Goal: Task Accomplishment & Management: Use online tool/utility

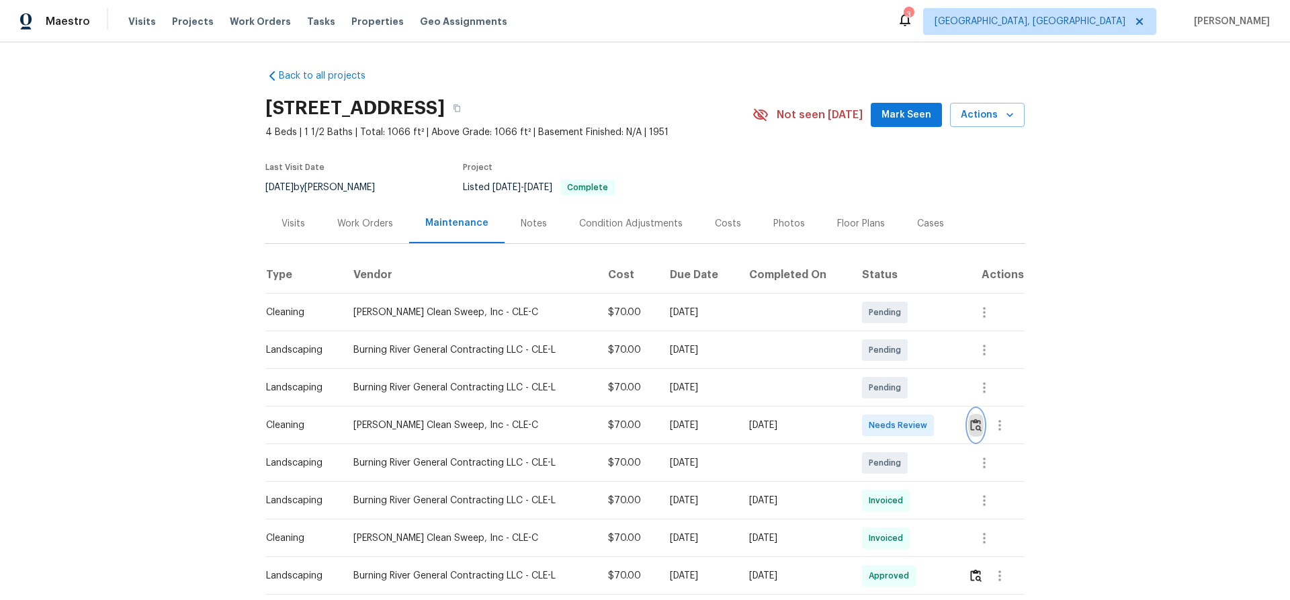
click at [917, 390] on img "button" at bounding box center [975, 425] width 11 height 13
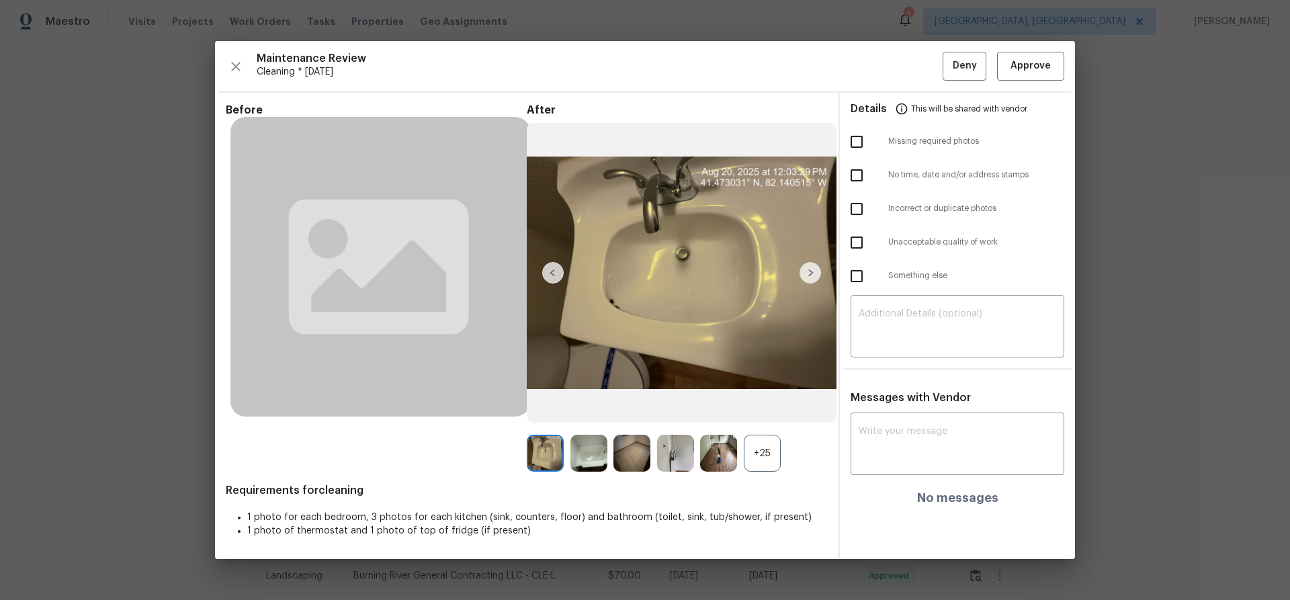
click at [865, 173] on input "checkbox" at bounding box center [856, 175] width 28 height 28
checkbox input "true"
click at [863, 245] on input "checkbox" at bounding box center [856, 242] width 28 height 28
checkbox input "true"
click at [909, 309] on textarea at bounding box center [958, 328] width 198 height 38
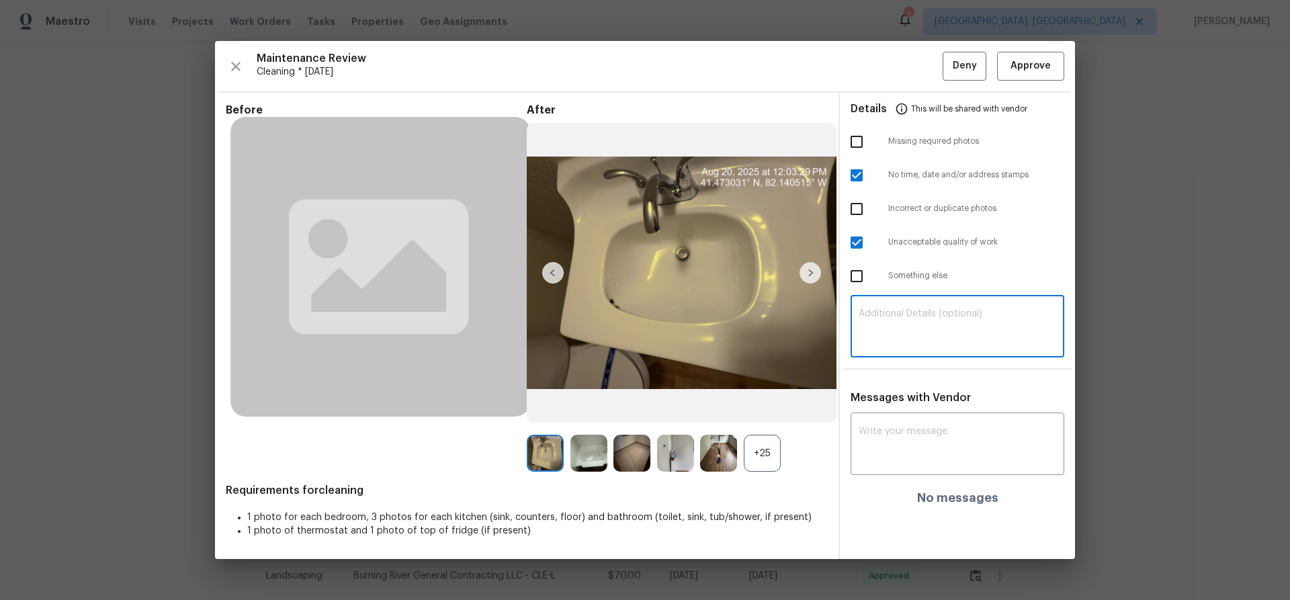
paste textarea "Maintenance Audit Team: Hello! Unfortunately this cleaning visit completed on 0…"
click at [917, 309] on textarea "Maintenance Audit Team: Hello! Unfortunately this cleaning visit completed on 0…" at bounding box center [958, 328] width 198 height 38
type textarea "Maintenance Audit Team: Hello! Unfortunately this cleaning visit completed on 0…"
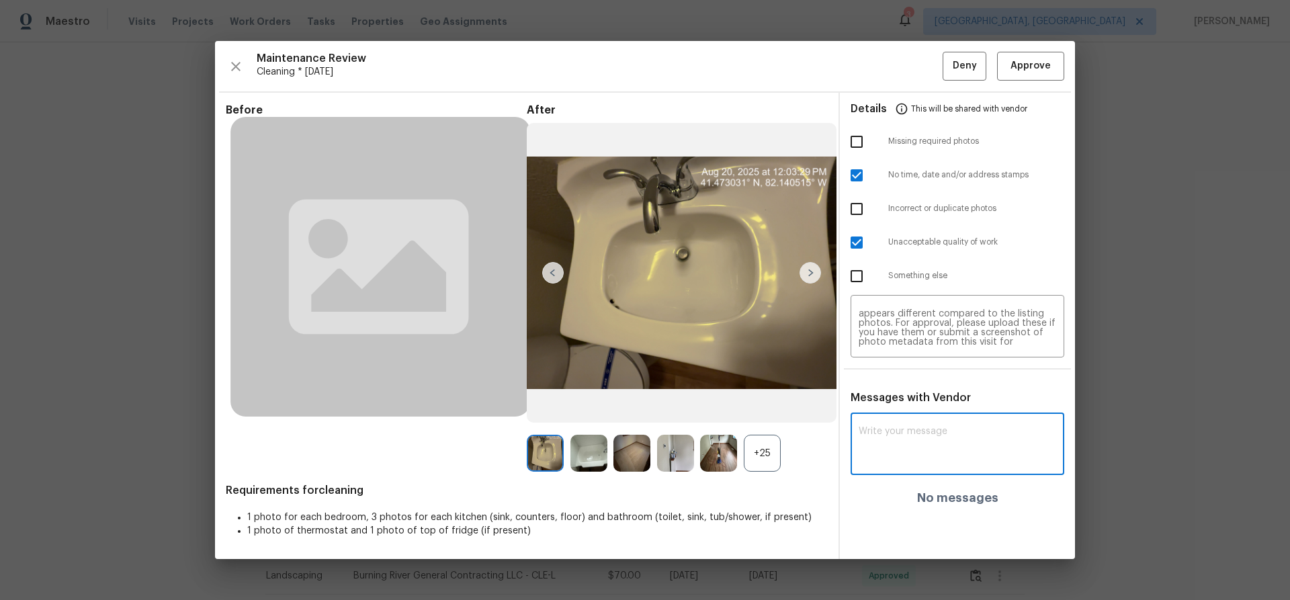
click at [912, 390] on textarea at bounding box center [958, 446] width 198 height 38
paste textarea "Maintenance Audit Team: Hello! Unfortunately this cleaning visit completed on 0…"
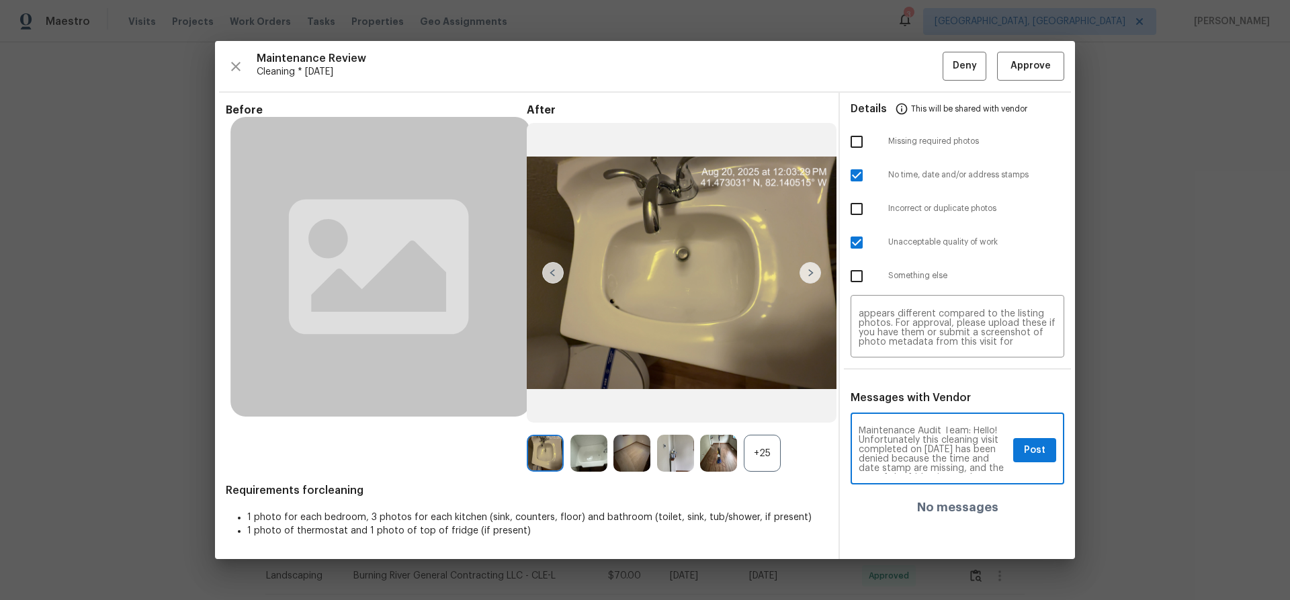
scroll to position [0, 0]
click at [917, 390] on textarea "Maintenance Audit Team: Hello! Unfortunately this cleaning visit completed on 0…" at bounding box center [933, 450] width 149 height 47
type textarea "Maintenance Audit Team: Hello! Unfortunately this cleaning visit completed on 0…"
click at [917, 390] on span "Post" at bounding box center [1034, 450] width 21 height 17
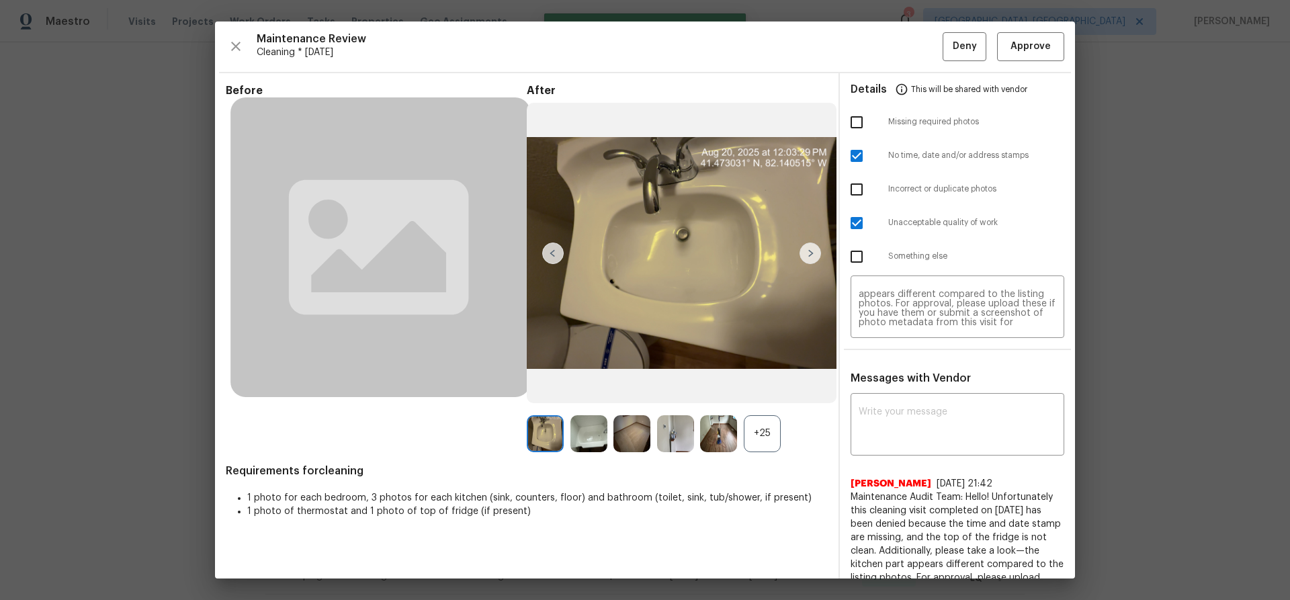
scroll to position [0, 0]
click at [917, 58] on button "Deny" at bounding box center [965, 46] width 44 height 29
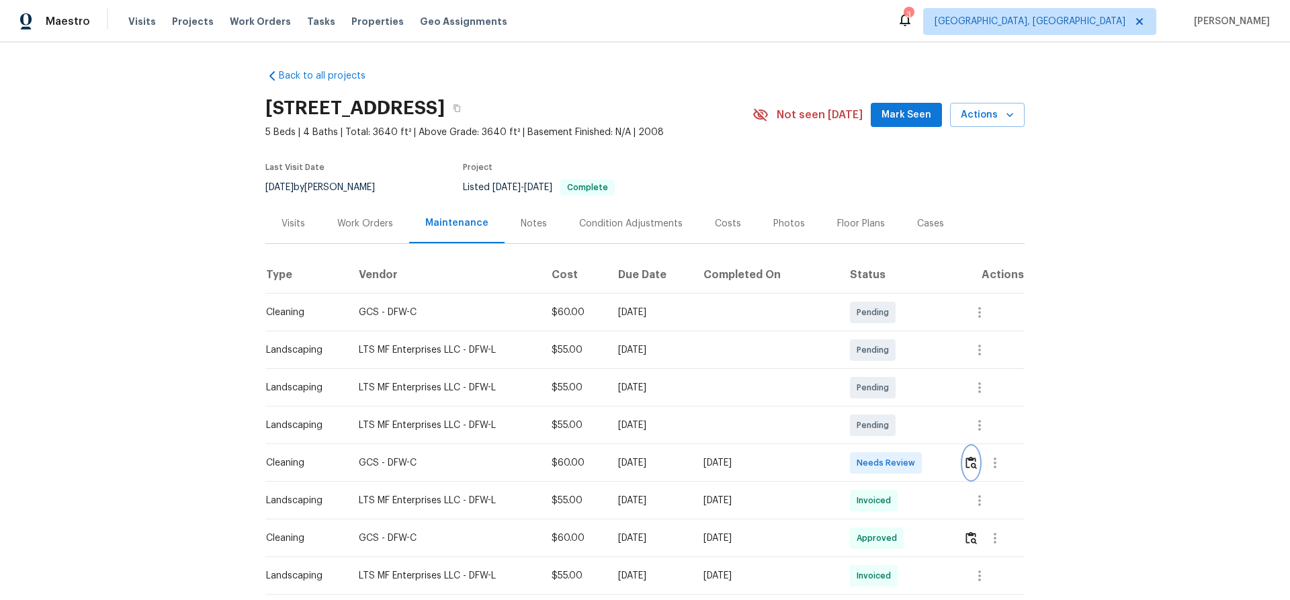
click at [694, 371] on img "button" at bounding box center [970, 462] width 11 height 13
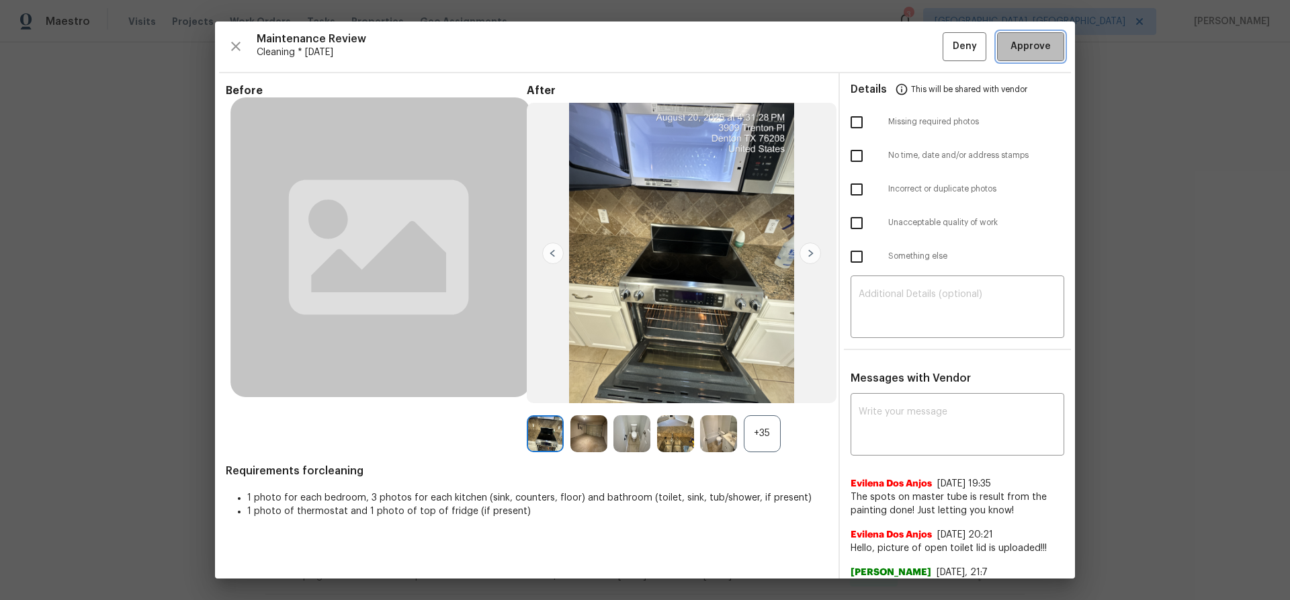
click at [694, 54] on span "Approve" at bounding box center [1030, 46] width 40 height 17
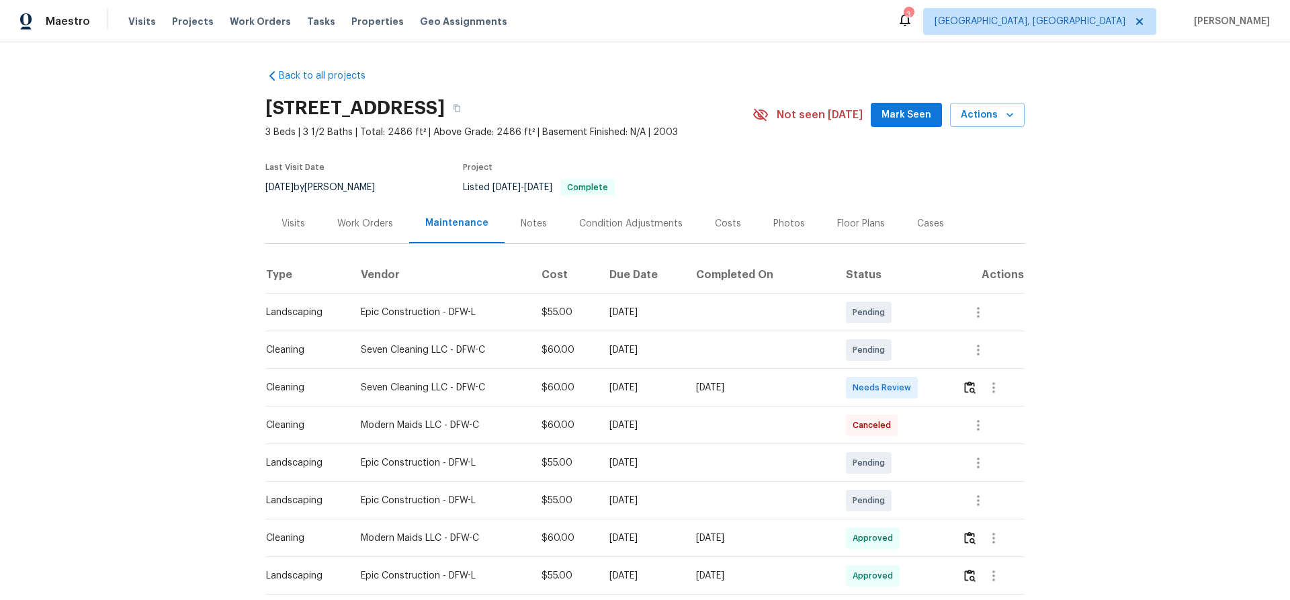
drag, startPoint x: 760, startPoint y: 385, endPoint x: 902, endPoint y: 395, distance: 142.1
click at [902, 390] on tr "Cleaning Seven Cleaning LLC - DFW-C $60.00 Mon, Aug 18 2025 Wed, Aug 20 2025 Ne…" at bounding box center [644, 388] width 759 height 38
click at [917, 390] on td "Needs Review" at bounding box center [893, 388] width 116 height 38
click at [917, 390] on img "button" at bounding box center [969, 387] width 11 height 13
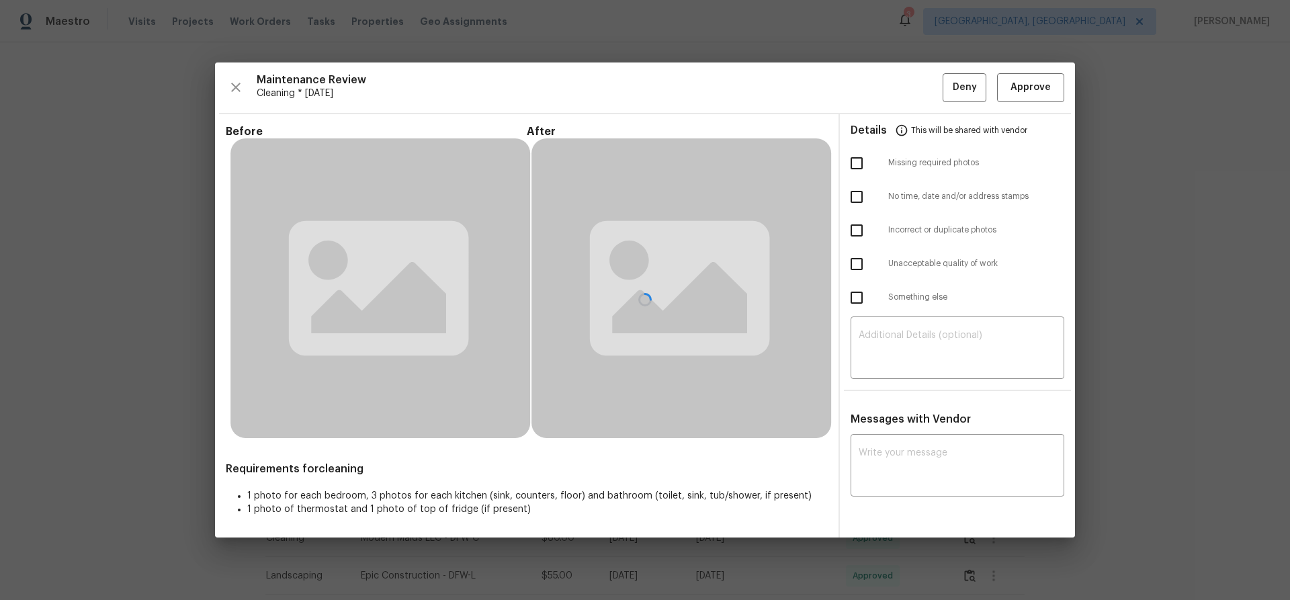
click at [917, 87] on div at bounding box center [645, 299] width 860 height 475
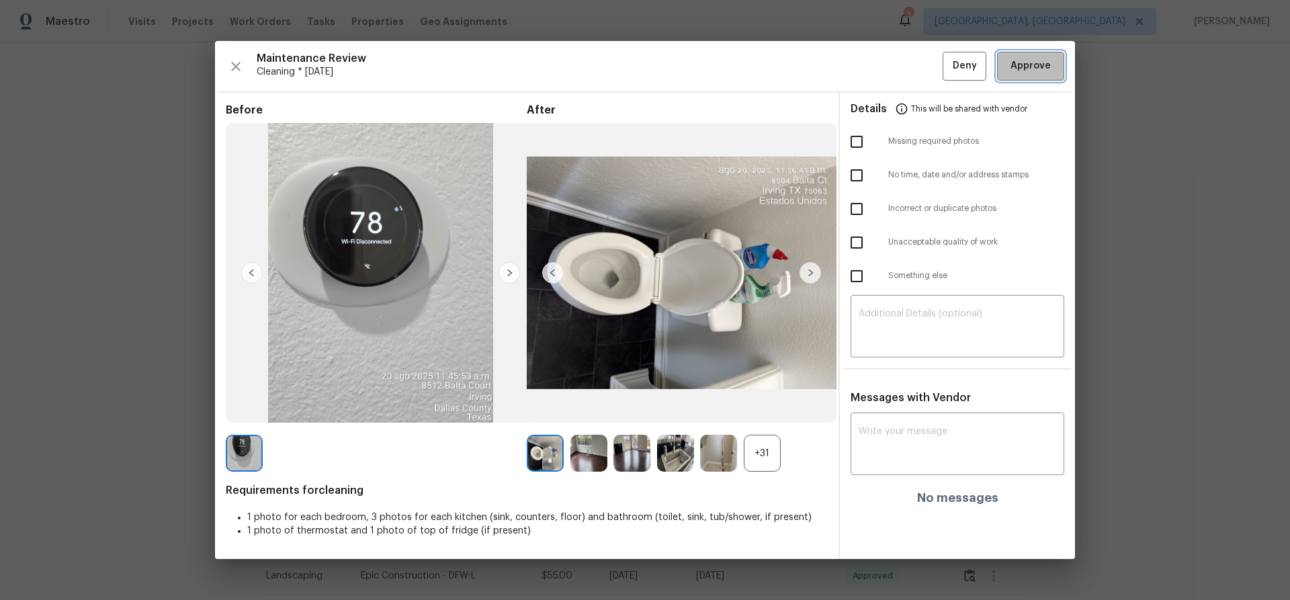
click at [917, 61] on span "Approve" at bounding box center [1030, 66] width 40 height 17
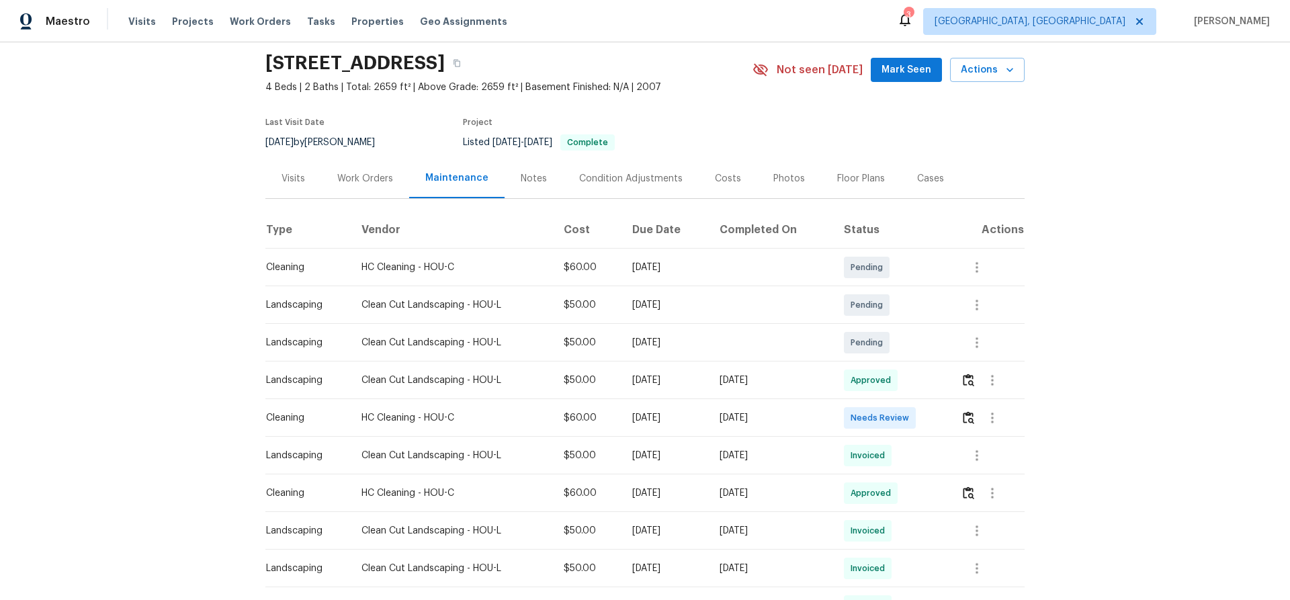
scroll to position [67, 0]
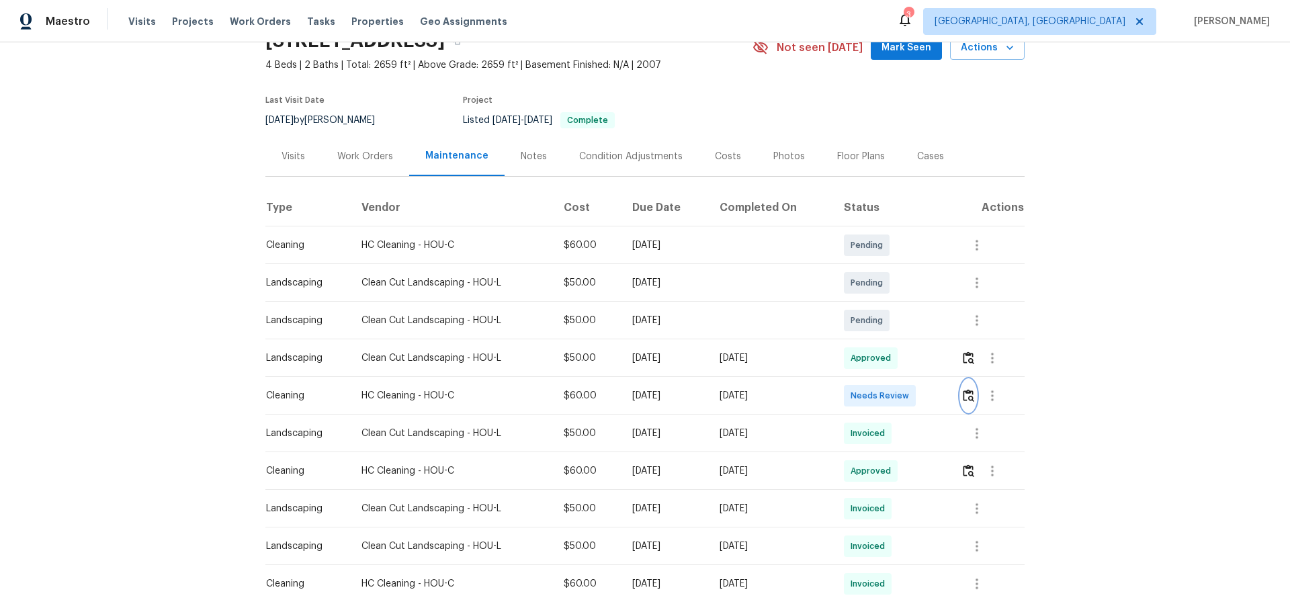
click at [694, 371] on img "button" at bounding box center [968, 395] width 11 height 13
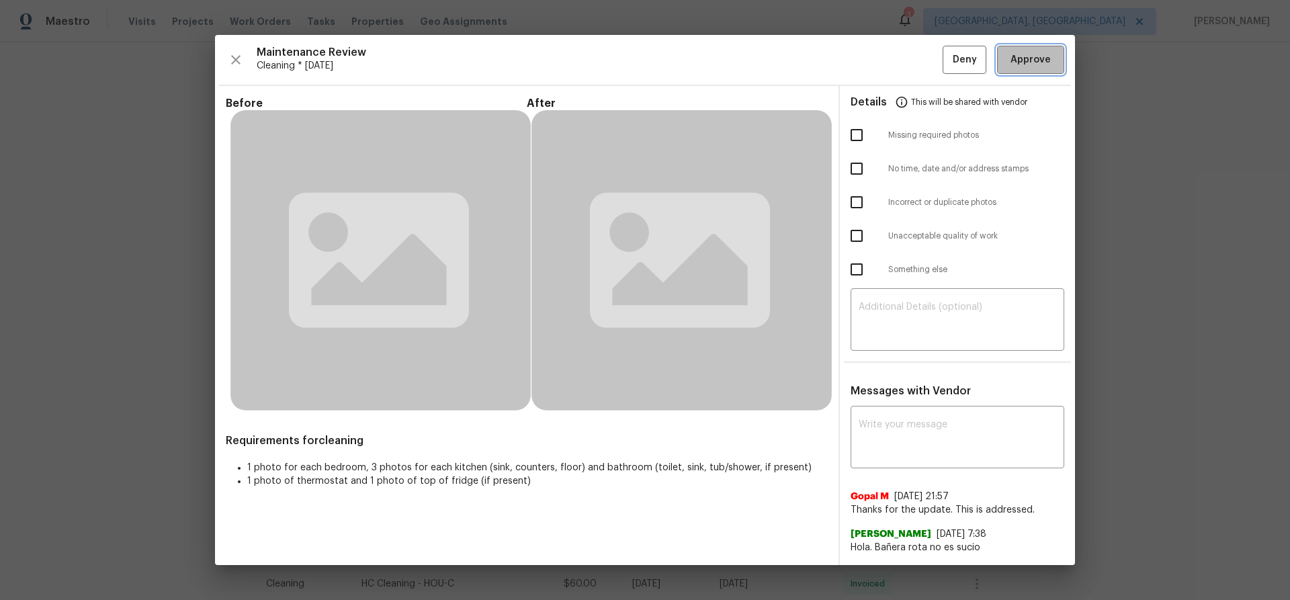
click at [694, 58] on span "Approve" at bounding box center [1030, 60] width 40 height 17
